Goal: Task Accomplishment & Management: Manage account settings

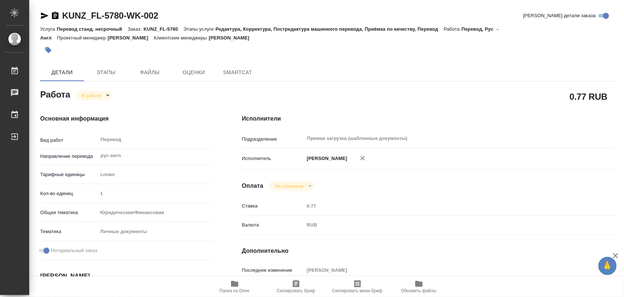
type textarea "x"
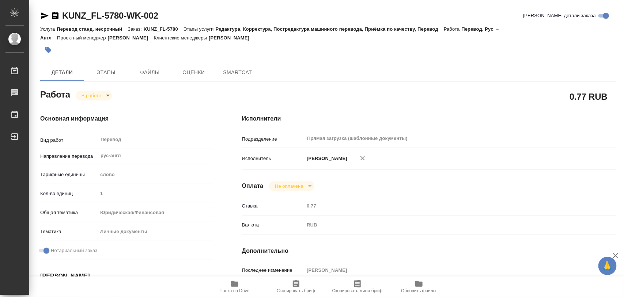
type textarea "x"
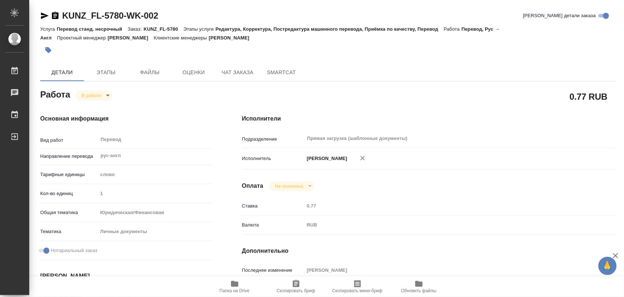
type textarea "x"
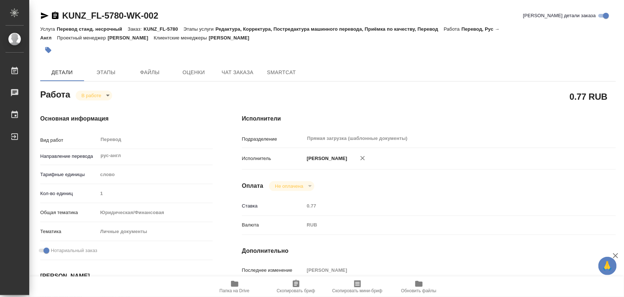
type textarea "x"
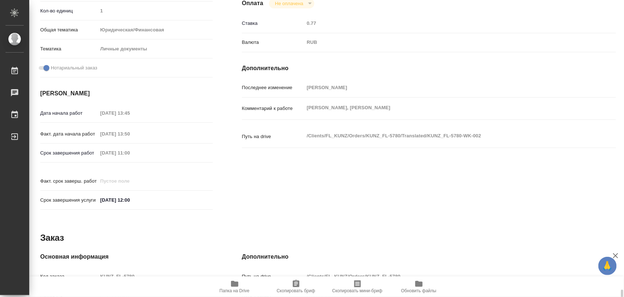
scroll to position [326, 0]
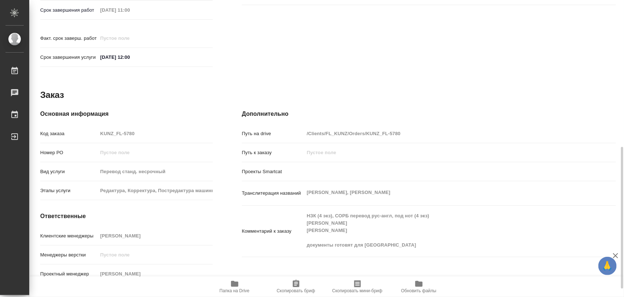
type textarea "x"
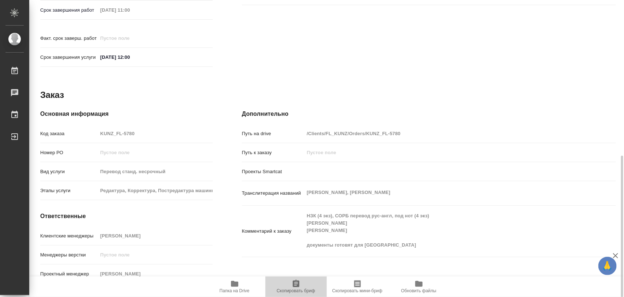
drag, startPoint x: 295, startPoint y: 283, endPoint x: 227, endPoint y: 285, distance: 67.7
click at [295, 282] on icon "button" at bounding box center [296, 284] width 9 height 9
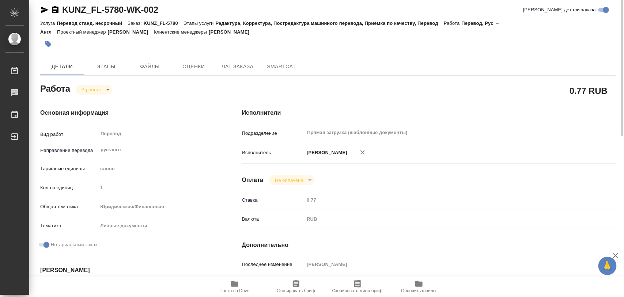
scroll to position [0, 0]
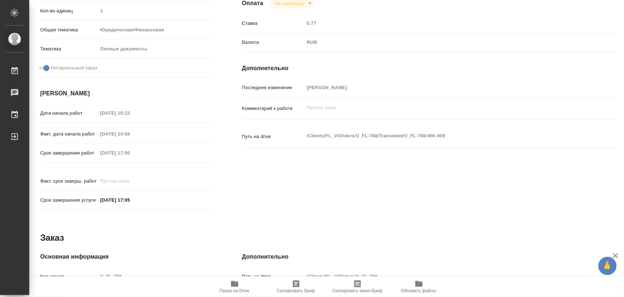
scroll to position [326, 0]
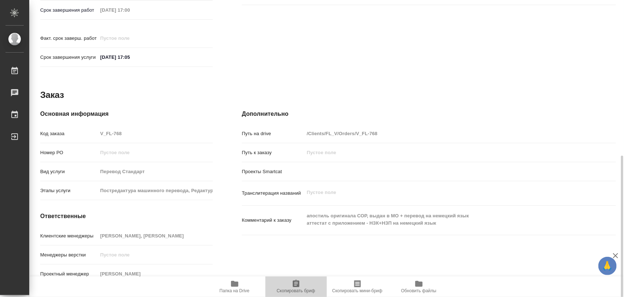
drag, startPoint x: 295, startPoint y: 288, endPoint x: 339, endPoint y: 172, distance: 123.9
click at [295, 287] on icon "button" at bounding box center [296, 284] width 9 height 9
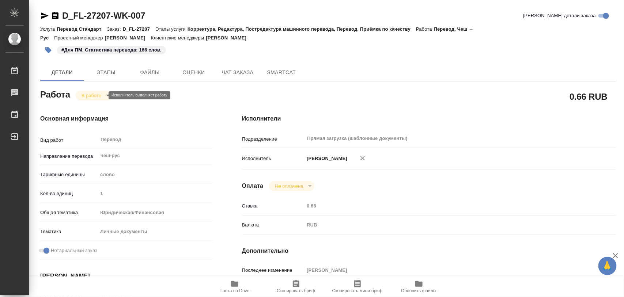
click at [103, 95] on body "🙏 .cls-1 fill:#fff; AWATERA Iglakov Maksim Работы 0 Чаты График Выйти D_FL-2720…" at bounding box center [312, 148] width 624 height 297
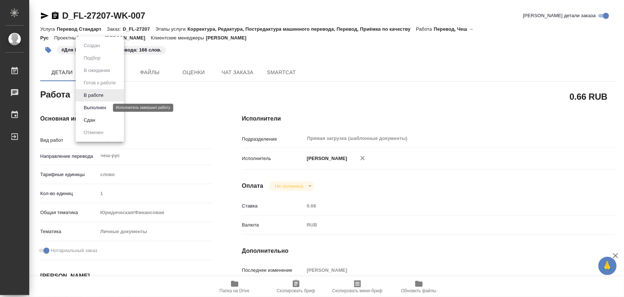
click at [101, 107] on button "Выполнен" at bounding box center [95, 108] width 27 height 8
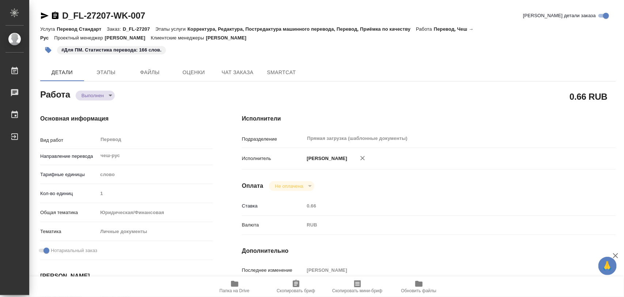
type textarea "x"
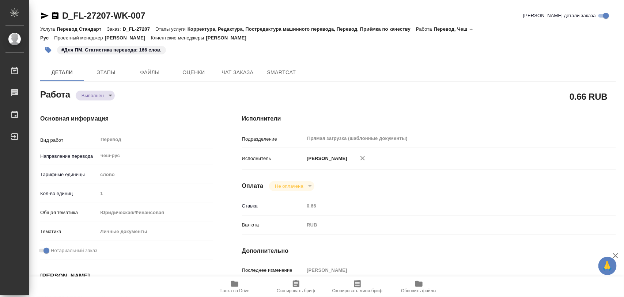
type textarea "x"
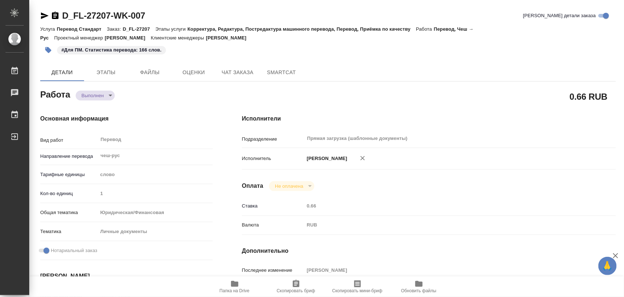
type textarea "x"
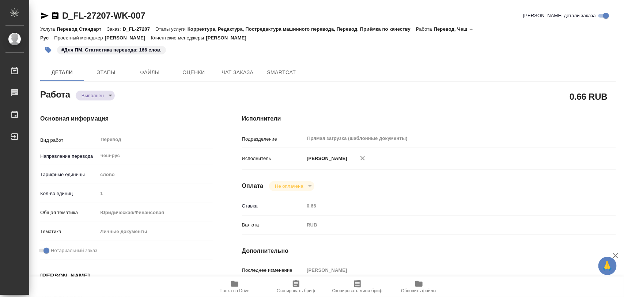
type textarea "x"
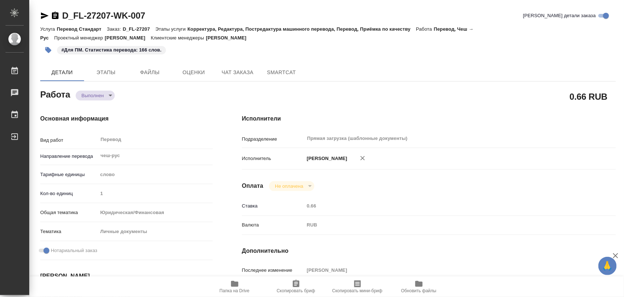
click at [49, 49] on icon "button" at bounding box center [48, 50] width 6 height 6
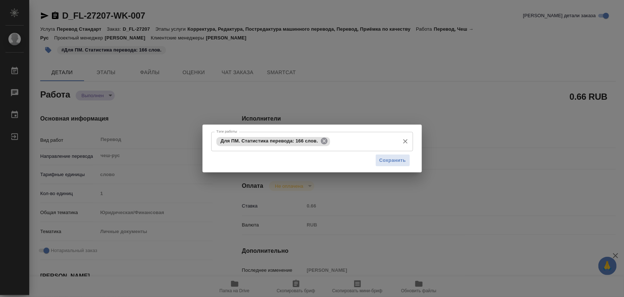
click at [326, 144] on icon at bounding box center [324, 141] width 7 height 7
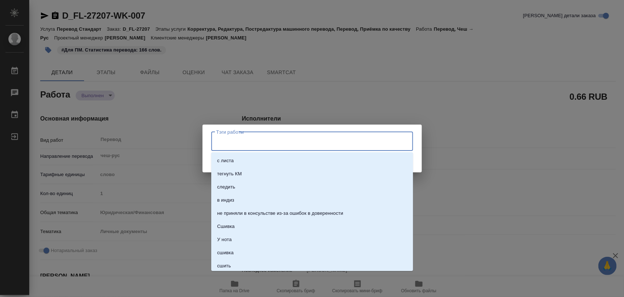
click at [322, 140] on input "Тэги работы" at bounding box center [305, 141] width 181 height 12
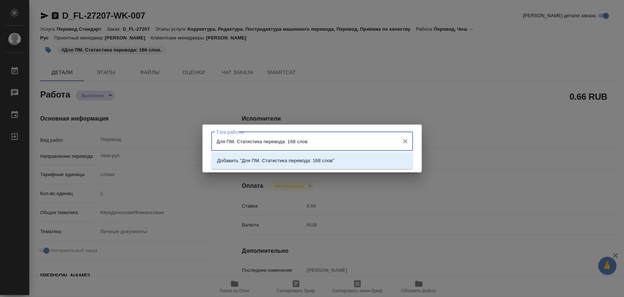
type input "Для ПМ. Статистика перевода: 168 слов."
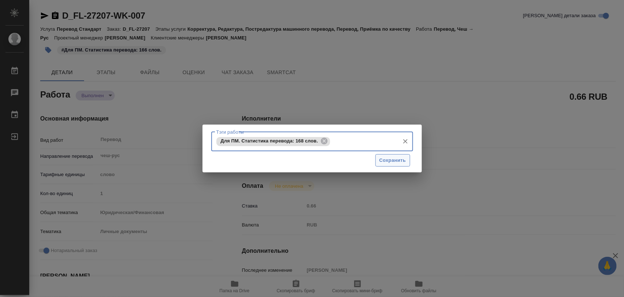
click at [386, 163] on span "Сохранить" at bounding box center [392, 160] width 27 height 8
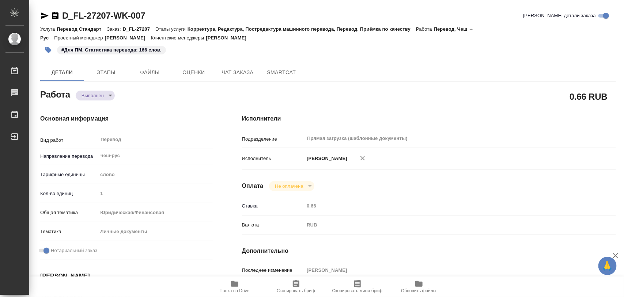
type input "completed"
type textarea "Перевод"
type textarea "x"
type input "чеш-рус"
type input "5a8b1489cc6b4906c91bfd90"
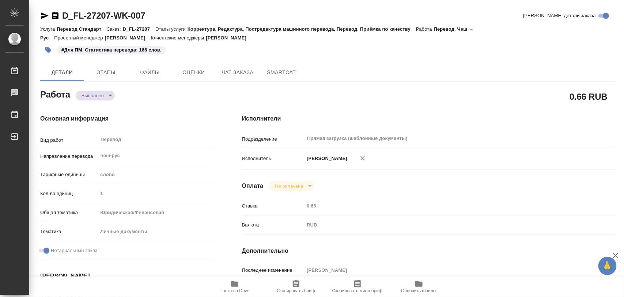
type input "1"
type input "yr-fn"
type input "5a8b8b956a9677013d343cfe"
checkbox input "true"
type input "08.08.2025 11:55"
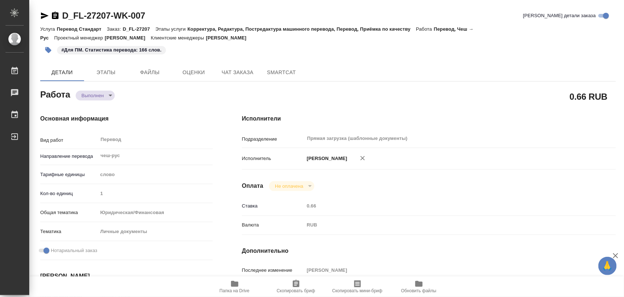
type input "08.08.2025 12:20"
type input "11.08.2025 16:00"
type input "11.08.2025 14:57"
type input "11.08.2025 16:00"
type input "Прямая загрузка (шаблонные документы)"
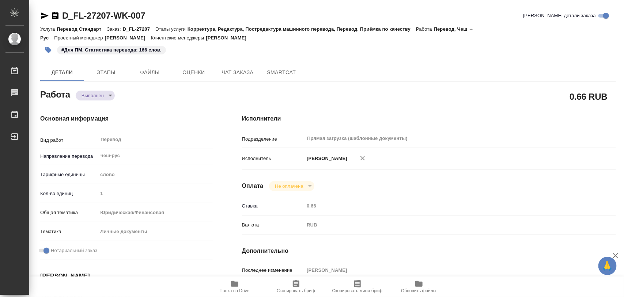
type input "notPayed"
type input "0.66"
type input "RUB"
type input "Иглаков Максим"
type textarea "x"
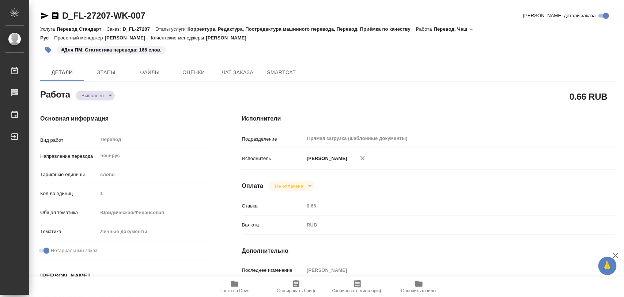
type textarea "/Clients/FL_D/Orders/D_FL-27207/Translated/D_FL-27207-WK-007"
type textarea "x"
type input "D_FL-27207"
type input "Перевод Стандарт"
type input "Корректура, Редактура, Постредактура машинного перевода, Перевод, Приёмка по ка…"
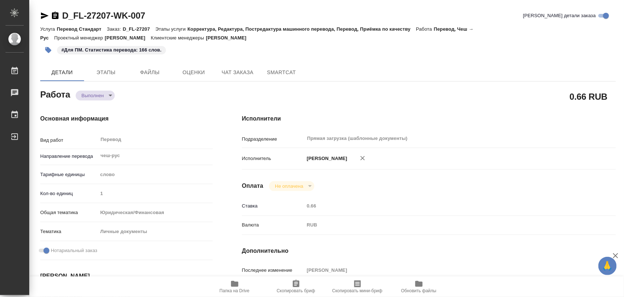
type input "Давыдова Елена"
type input "/Clients/FL_D/Orders/D_FL-27207"
type input "https://drive.awatera.com/s/D4GHBwpSY3KQdzT"
type textarea "x"
type textarea "переводим только предпоследнюю и последнюю страницы документа (русский текст на…"
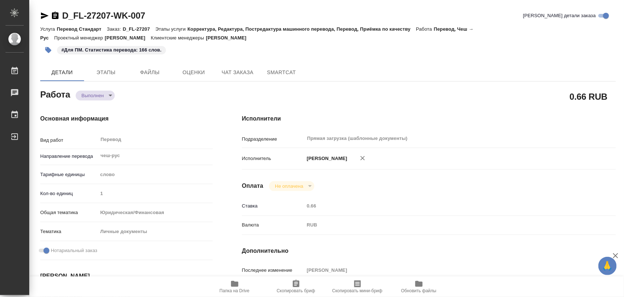
type textarea "x"
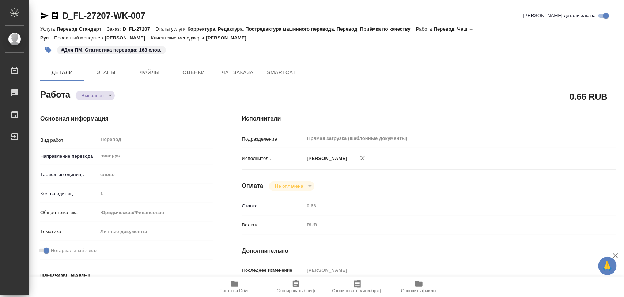
type textarea "x"
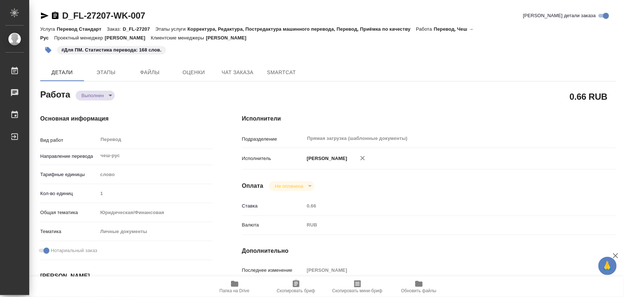
type textarea "x"
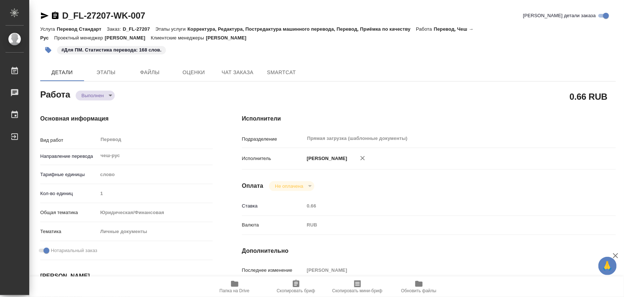
type textarea "x"
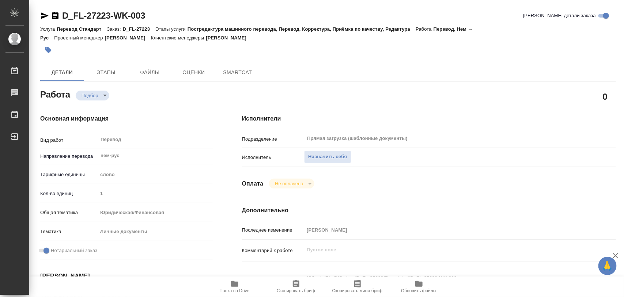
type textarea "x"
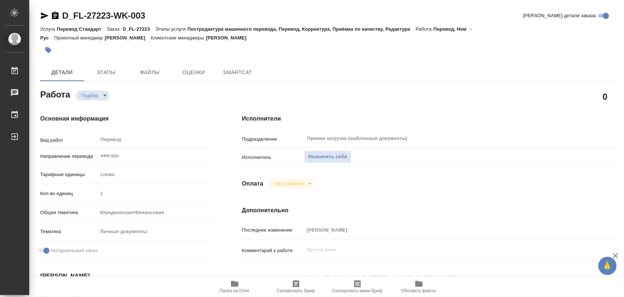
type textarea "x"
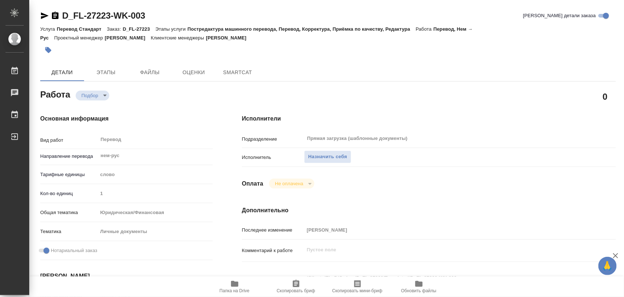
type textarea "x"
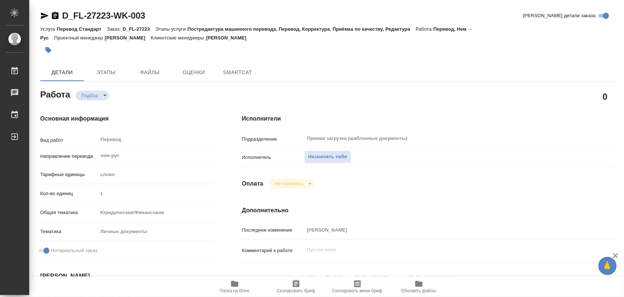
type textarea "x"
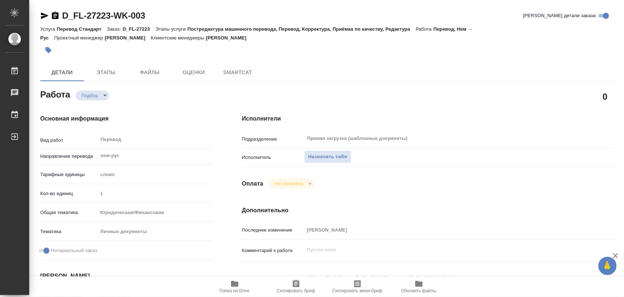
type textarea "x"
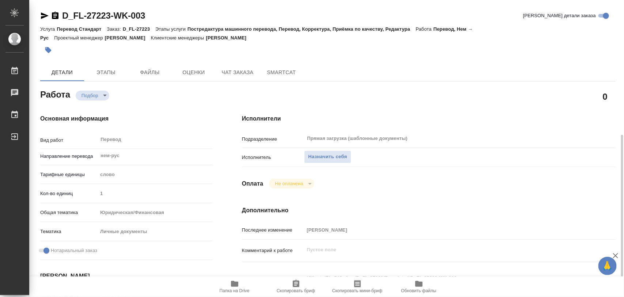
scroll to position [91, 0]
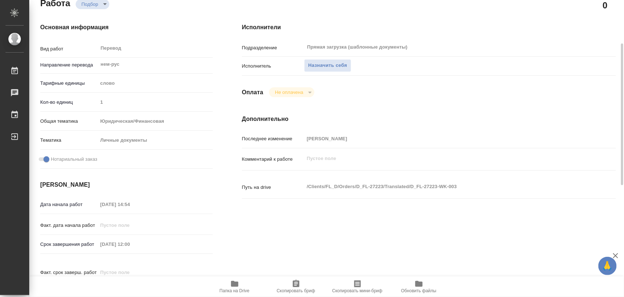
type textarea "x"
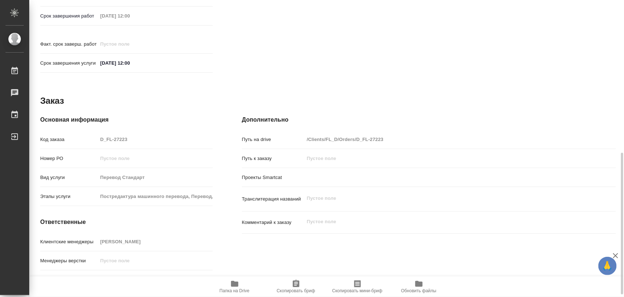
type textarea "x"
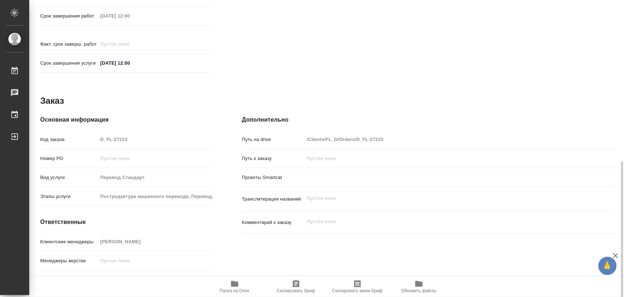
scroll to position [326, 0]
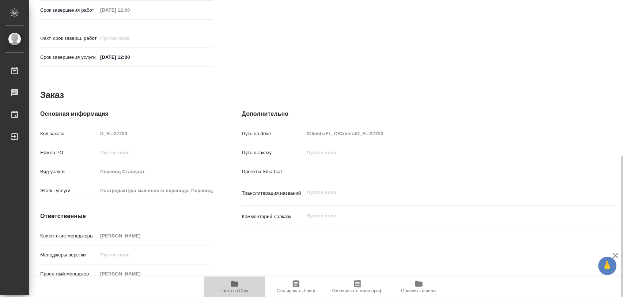
click at [236, 286] on icon "button" at bounding box center [234, 284] width 7 height 6
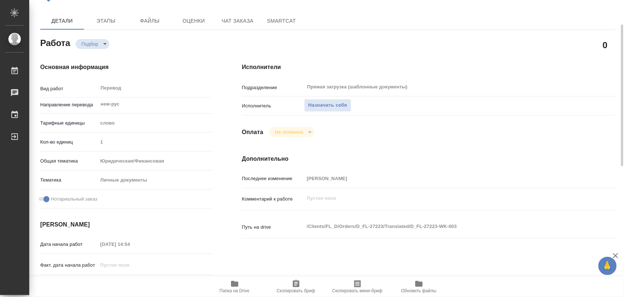
scroll to position [0, 0]
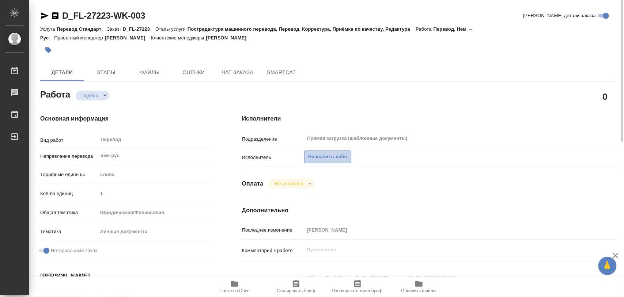
click at [343, 156] on span "Назначить себя" at bounding box center [327, 157] width 39 height 8
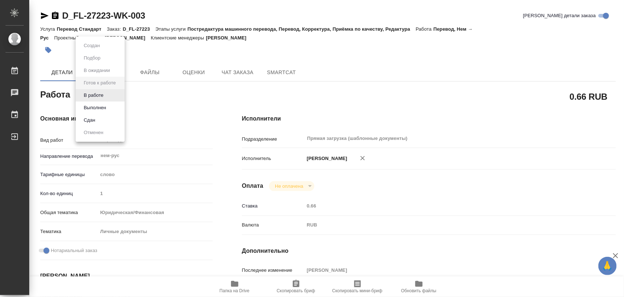
click at [120, 98] on body "🙏 .cls-1 fill:#fff; AWATERA Iglakov Maksim Работы 0 Чаты График Выйти D_FL-2722…" at bounding box center [312, 148] width 624 height 297
click at [108, 94] on li "В работе" at bounding box center [100, 95] width 49 height 12
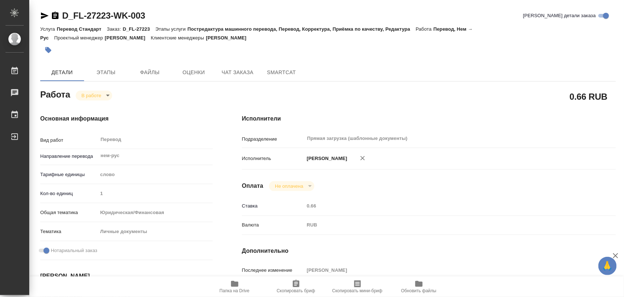
type textarea "x"
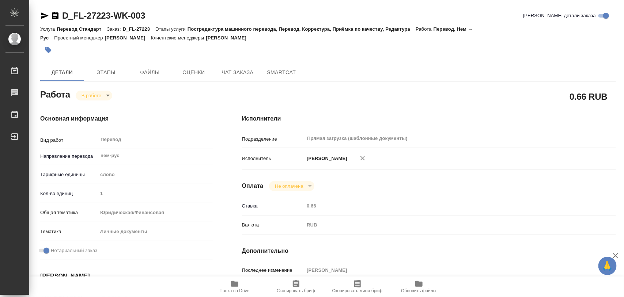
type textarea "x"
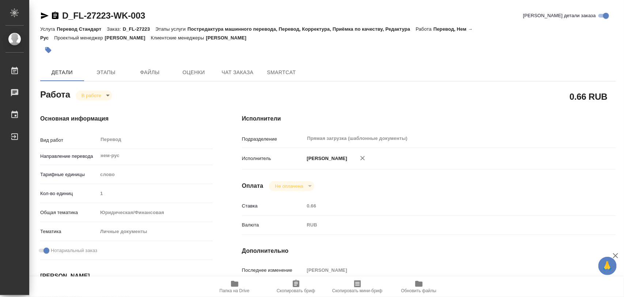
type textarea "x"
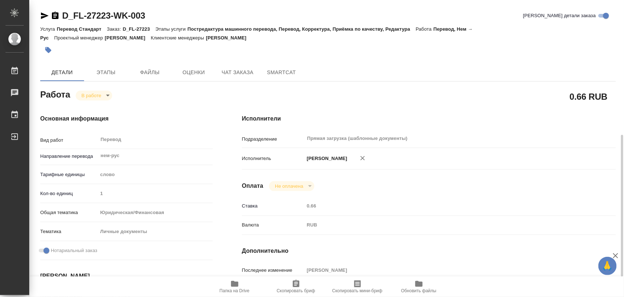
scroll to position [228, 0]
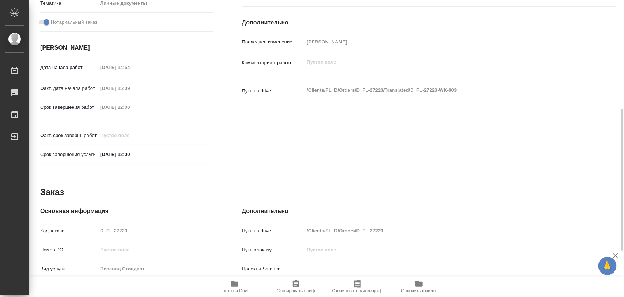
type textarea "x"
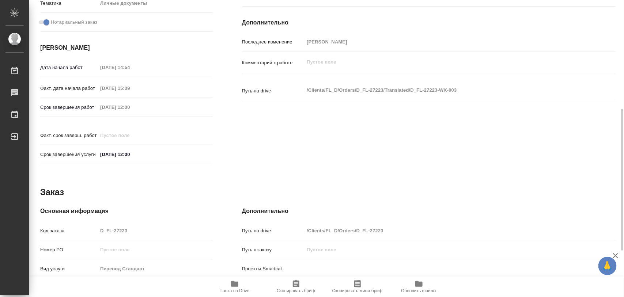
scroll to position [326, 0]
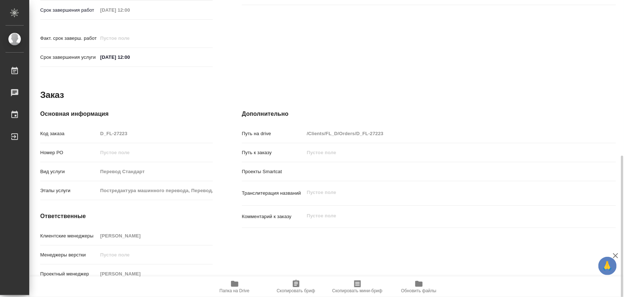
click at [299, 289] on span "Скопировать бриф" at bounding box center [296, 290] width 38 height 5
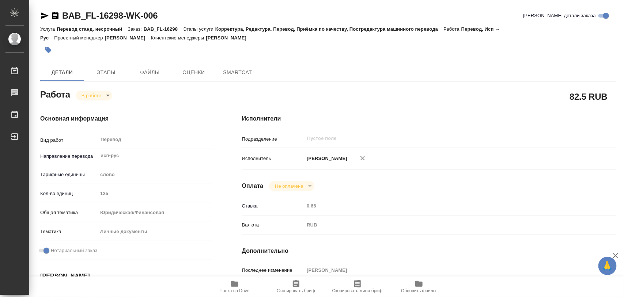
type textarea "x"
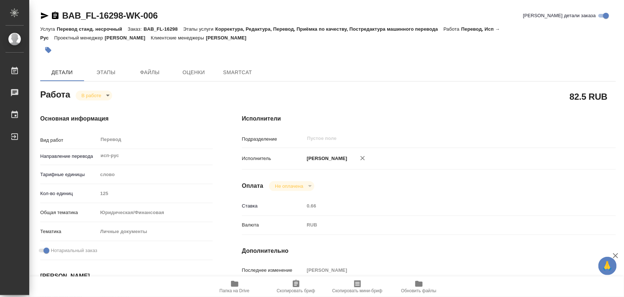
type textarea "x"
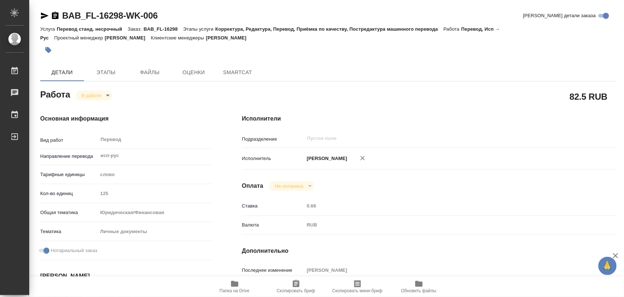
type textarea "x"
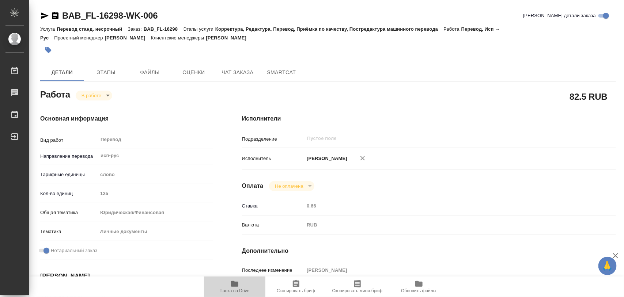
click at [237, 283] on icon "button" at bounding box center [234, 284] width 7 height 6
type textarea "x"
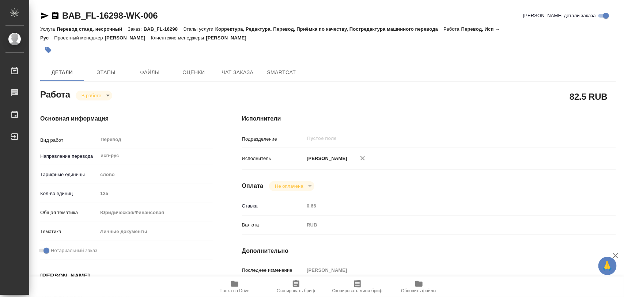
type textarea "x"
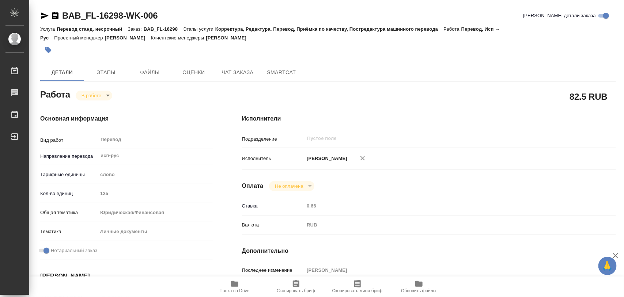
type textarea "x"
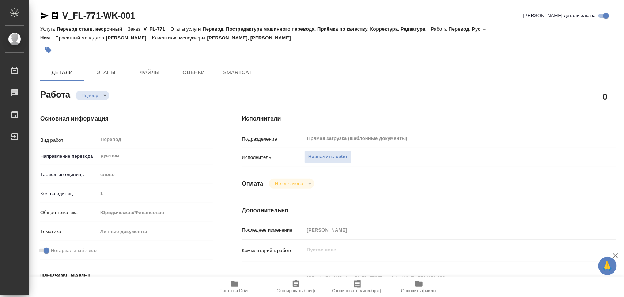
type textarea "x"
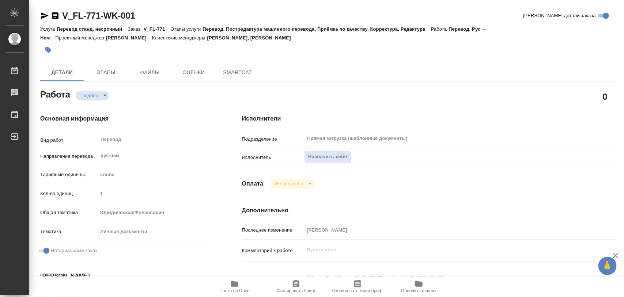
type textarea "x"
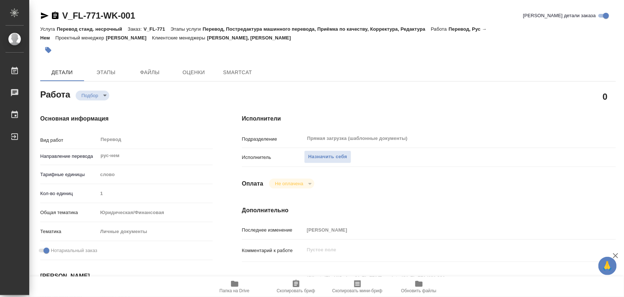
type textarea "x"
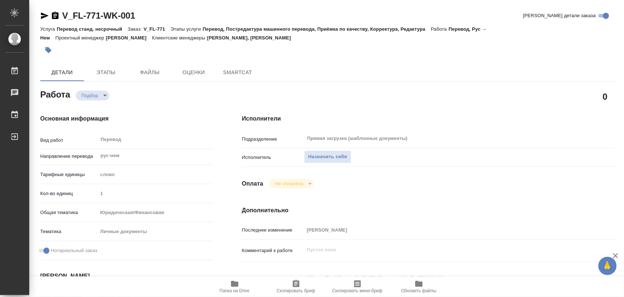
type textarea "x"
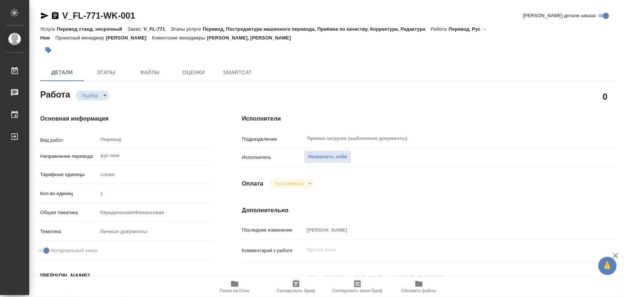
type textarea "x"
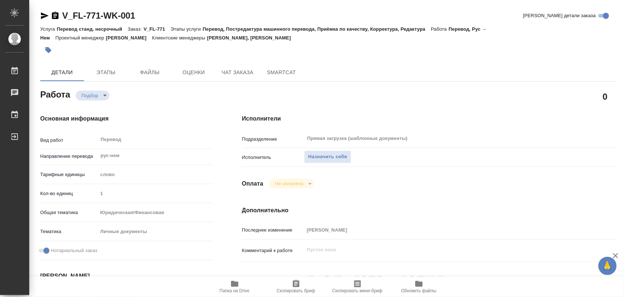
type textarea "x"
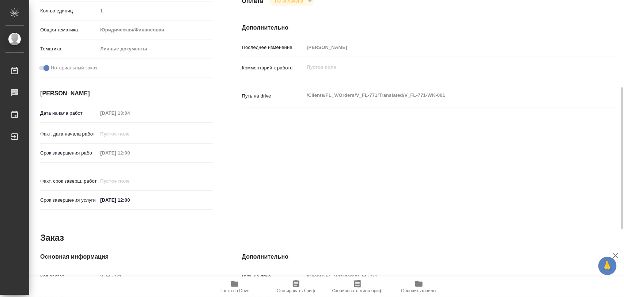
type textarea "x"
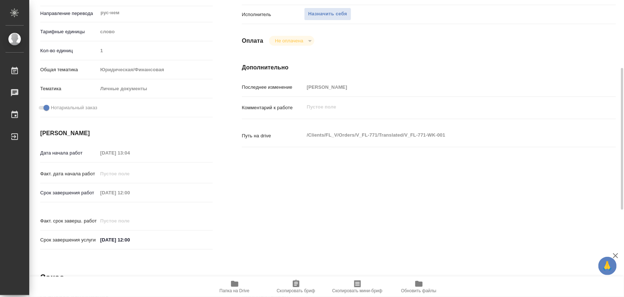
scroll to position [6, 0]
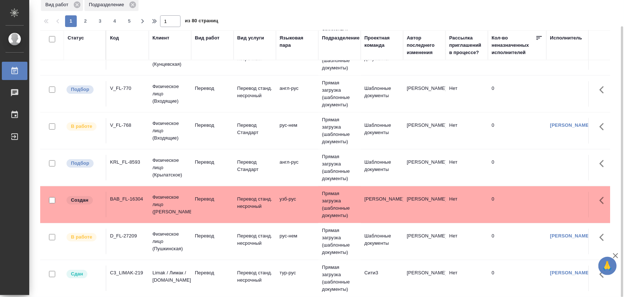
scroll to position [228, 0]
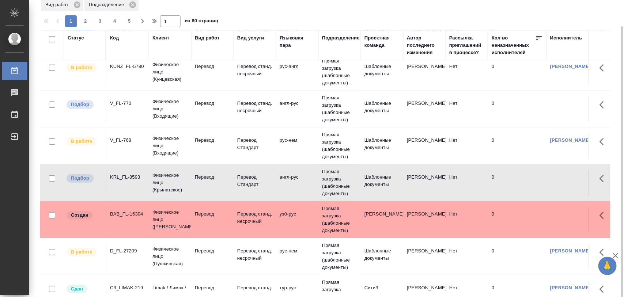
scroll to position [0, 0]
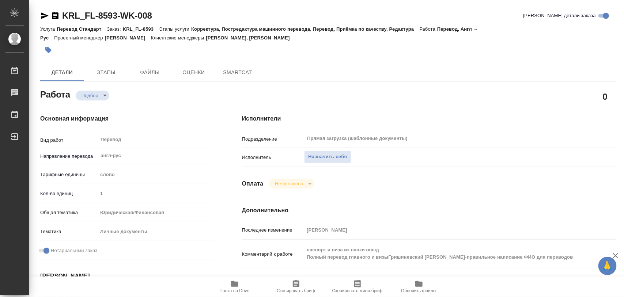
type textarea "x"
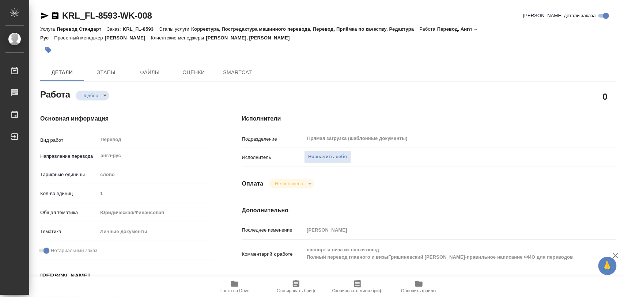
type textarea "x"
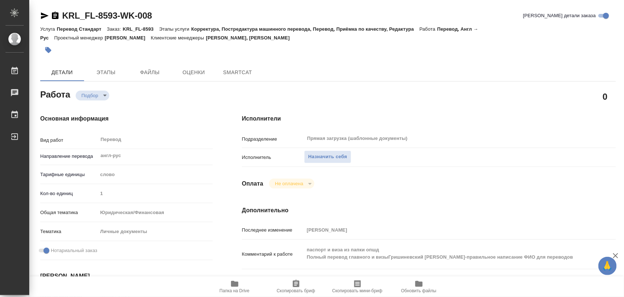
type textarea "x"
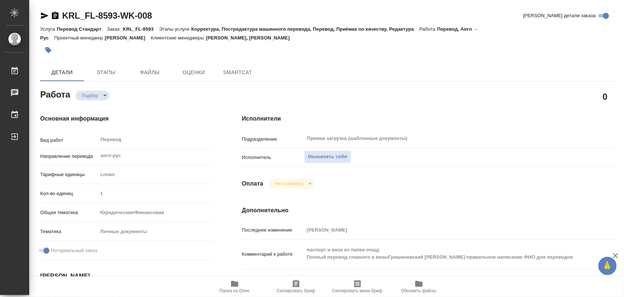
type textarea "x"
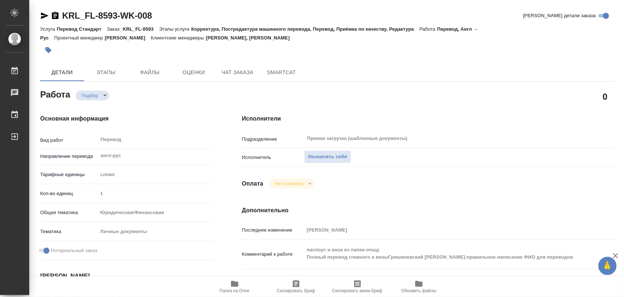
scroll to position [46, 0]
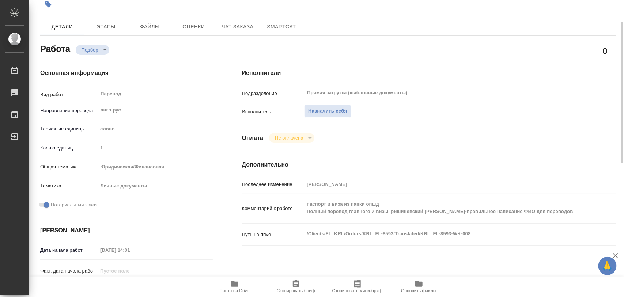
type textarea "x"
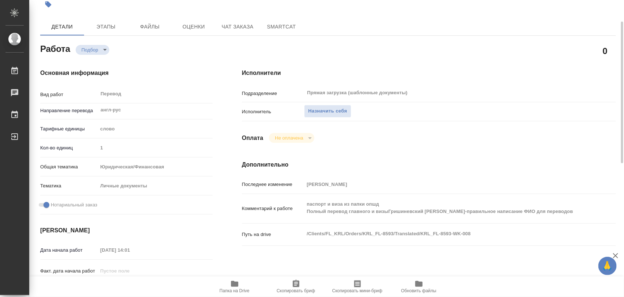
type textarea "x"
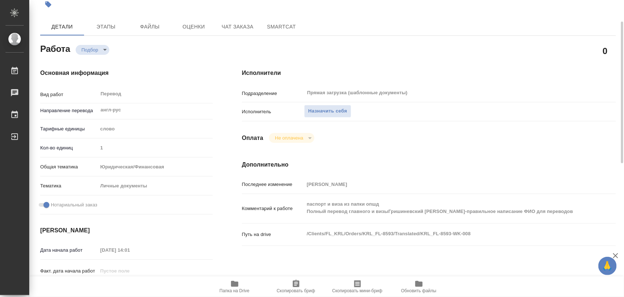
scroll to position [183, 0]
